Goal: Task Accomplishment & Management: Manage account settings

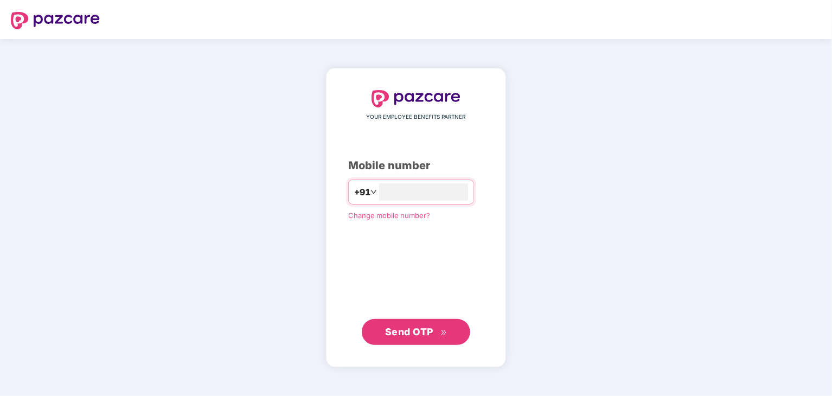
type input "**********"
click at [422, 336] on span "Send OTP" at bounding box center [409, 331] width 48 height 11
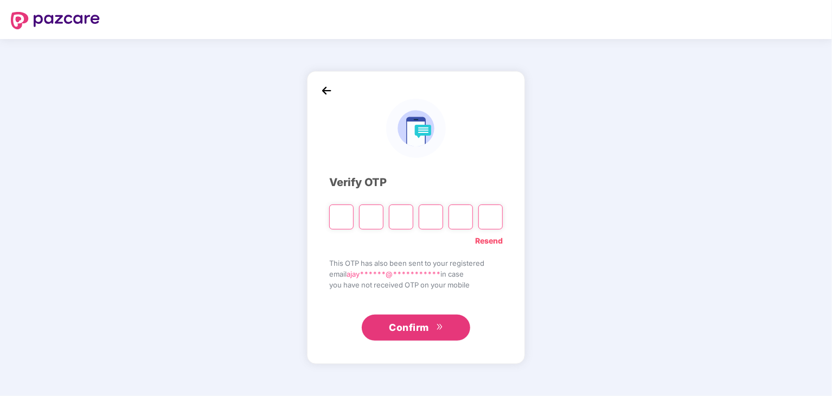
type input "*"
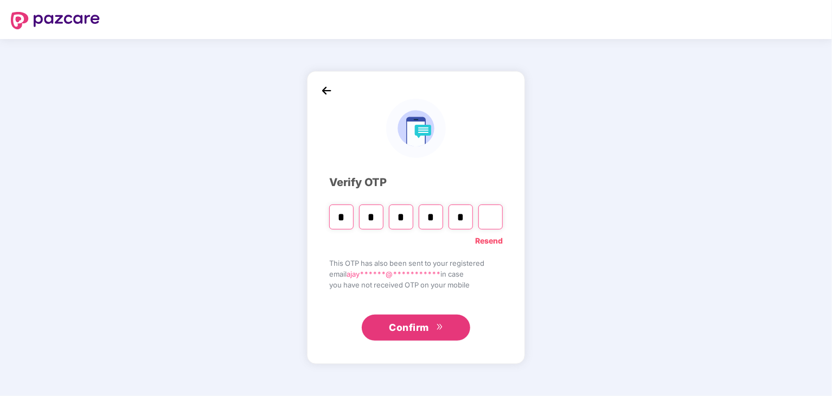
type input "*"
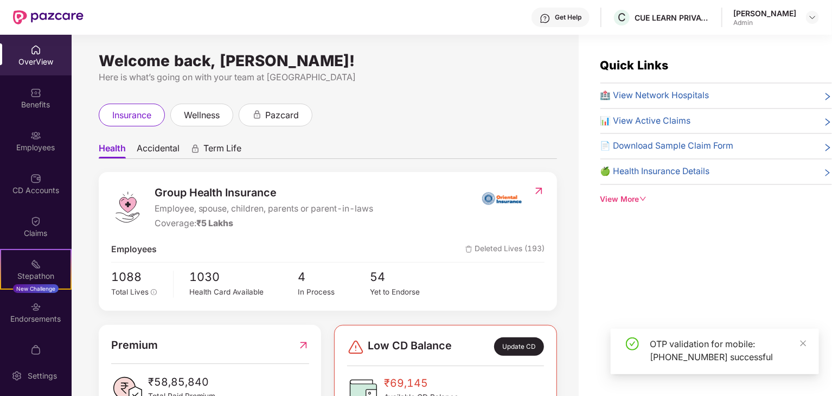
click at [26, 146] on div "Employees" at bounding box center [36, 147] width 72 height 11
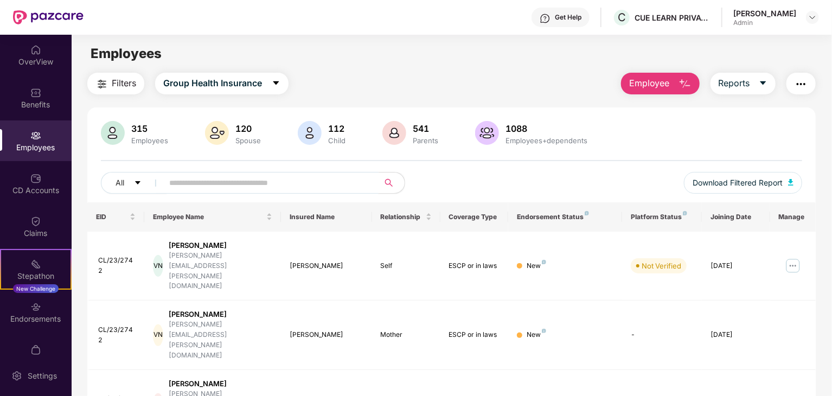
click at [209, 187] on input "text" at bounding box center [266, 183] width 195 height 16
paste input "**********"
type input "**********"
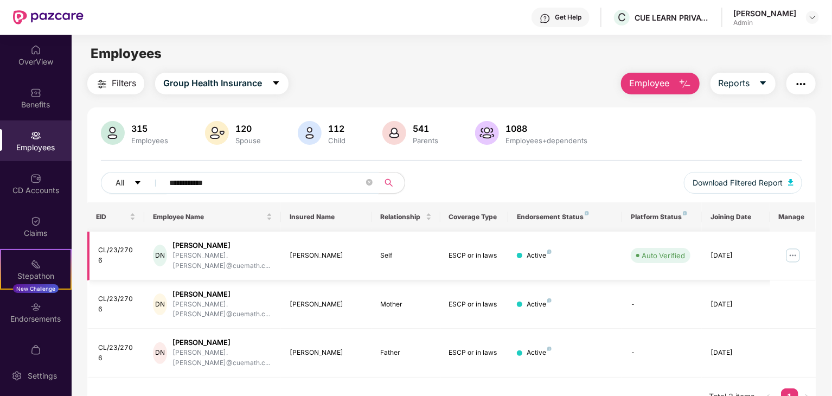
click at [788, 250] on img at bounding box center [793, 255] width 17 height 17
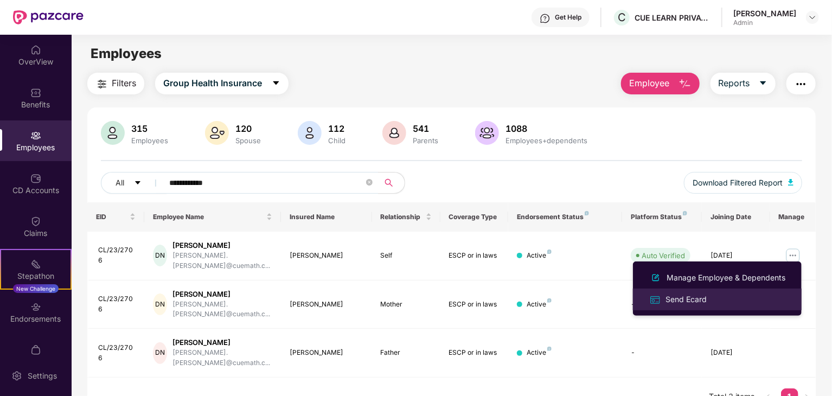
click at [713, 298] on div "Send Ecard" at bounding box center [717, 299] width 141 height 12
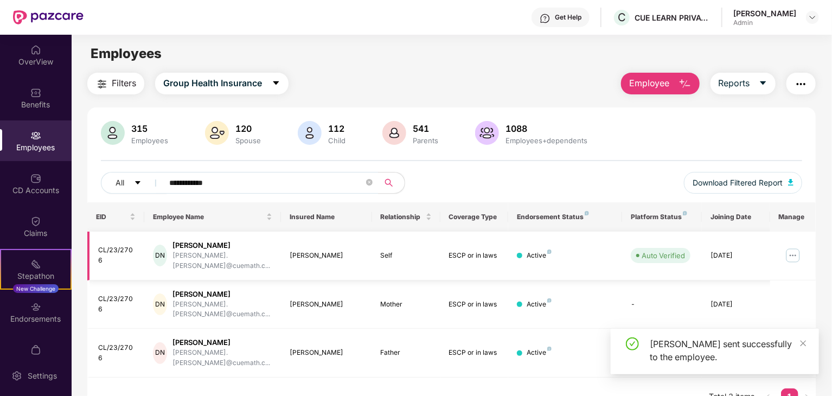
click at [794, 250] on img at bounding box center [793, 255] width 17 height 17
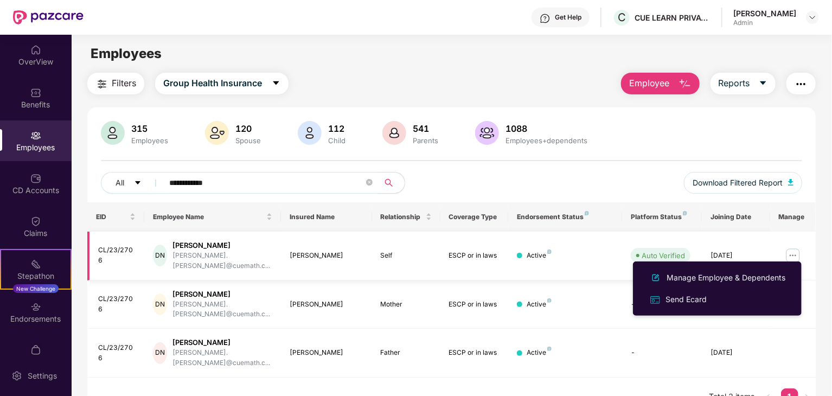
click at [786, 248] on img at bounding box center [793, 255] width 17 height 17
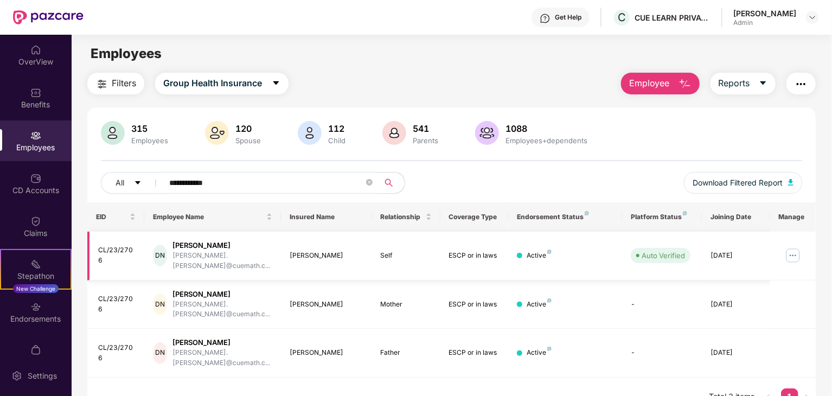
click at [791, 250] on img at bounding box center [793, 255] width 17 height 17
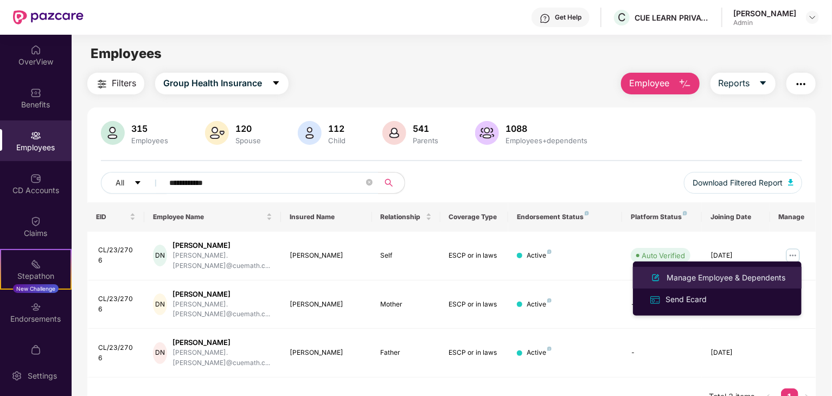
click at [730, 276] on div "Manage Employee & Dependents" at bounding box center [726, 278] width 123 height 12
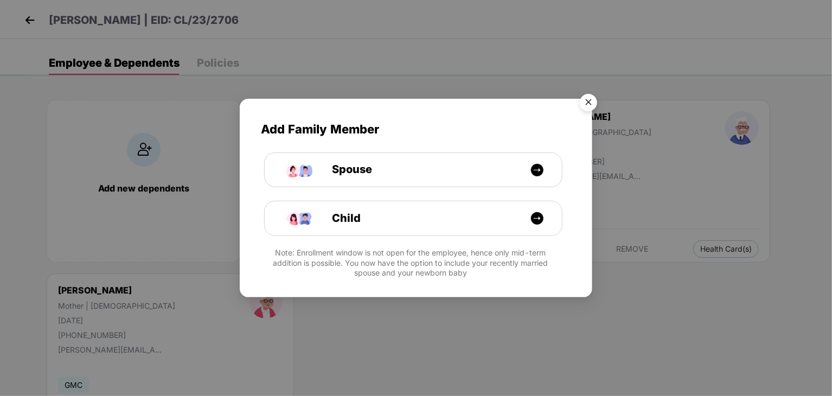
click at [590, 104] on img "Close" at bounding box center [589, 104] width 30 height 30
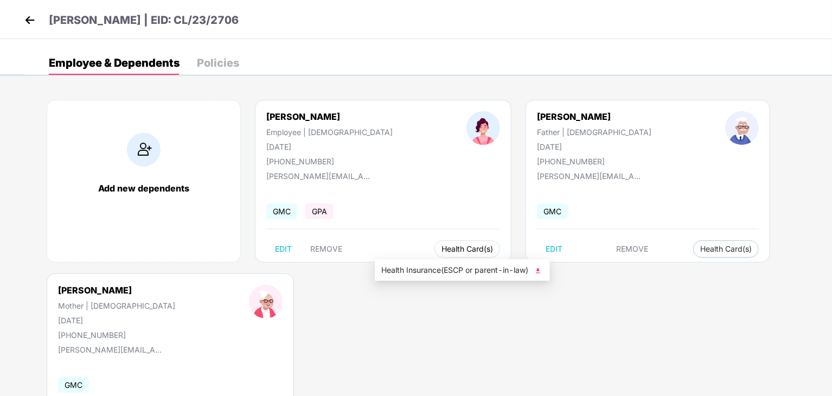
click at [442, 247] on span "Health Card(s)" at bounding box center [468, 248] width 52 height 5
click at [540, 268] on img at bounding box center [538, 270] width 11 height 11
click at [442, 248] on span "Health Card(s)" at bounding box center [468, 248] width 52 height 5
click at [423, 269] on span "Health Insurance(ESCP or parent-in-law)" at bounding box center [462, 270] width 162 height 12
